Goal: Information Seeking & Learning: Learn about a topic

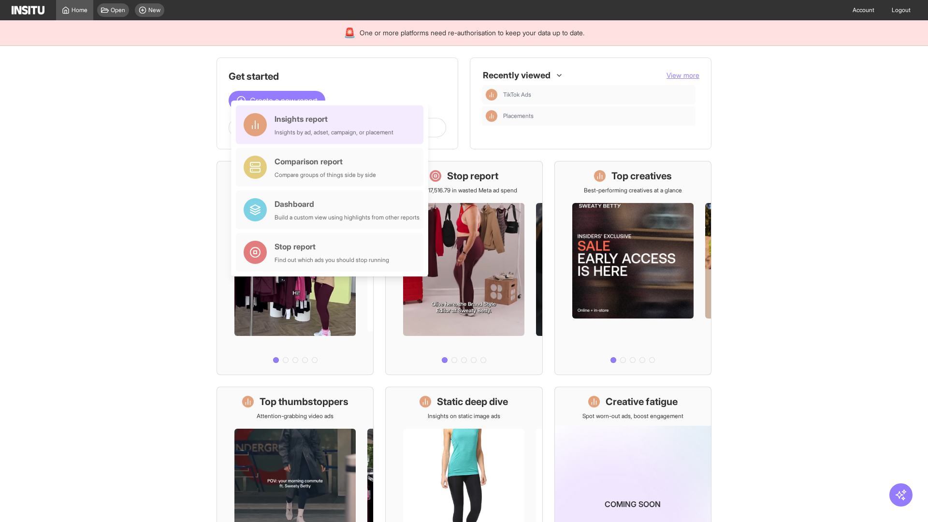
click at [332, 125] on div "Insights report Insights by ad, adset, campaign, or placement" at bounding box center [334, 124] width 119 height 23
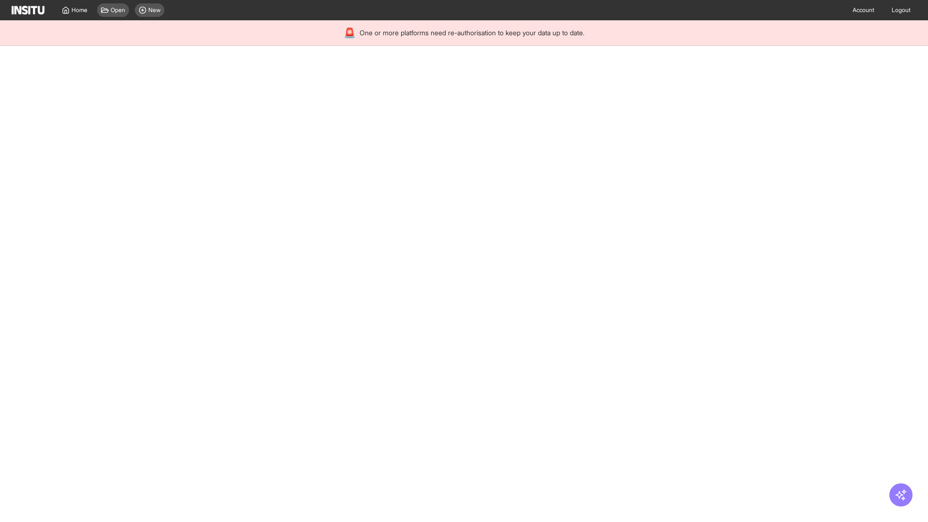
select select "**"
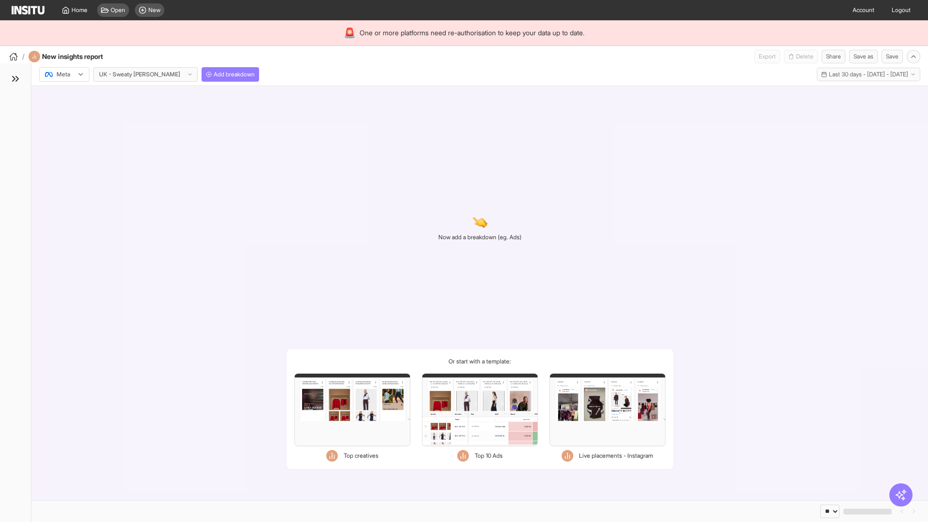
click at [64, 74] on div at bounding box center [57, 75] width 27 height 10
click at [64, 95] on span "Meta" at bounding box center [63, 95] width 13 height 9
click at [214, 74] on span "Add breakdown" at bounding box center [234, 75] width 41 height 8
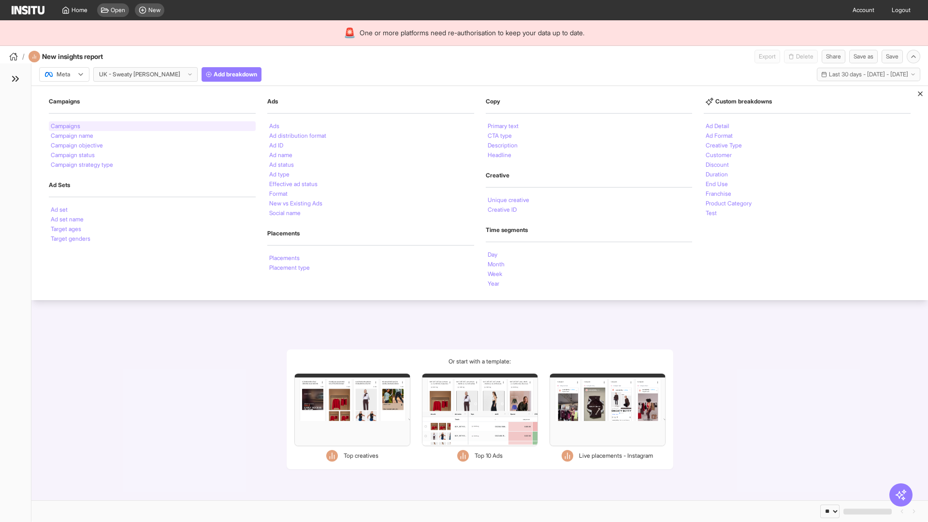
click at [66, 126] on li "Campaigns" at bounding box center [65, 126] width 29 height 6
